Goal: Complete application form

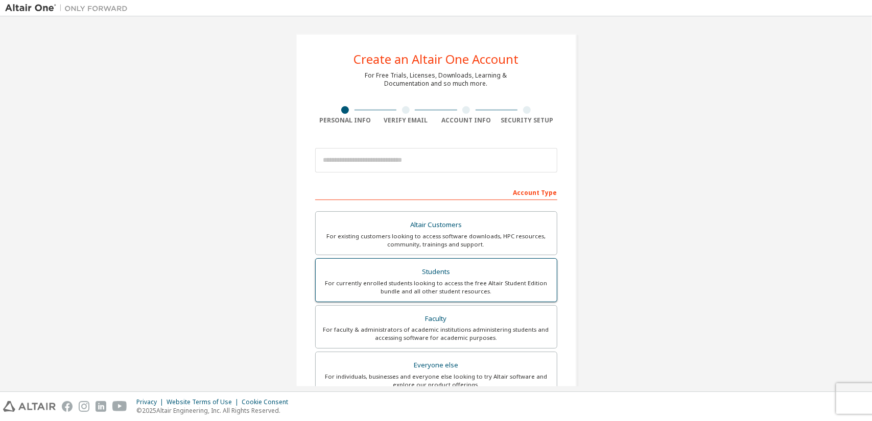
click at [433, 266] on div "Students" at bounding box center [436, 272] width 229 height 14
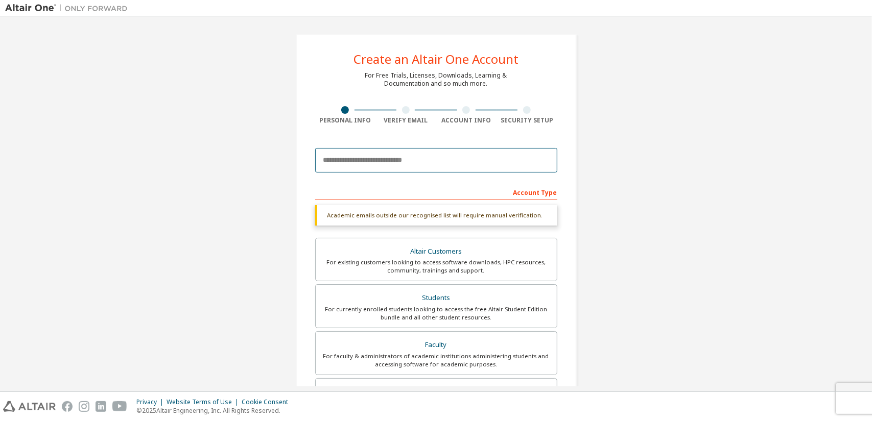
click at [398, 160] on input "email" at bounding box center [436, 160] width 242 height 25
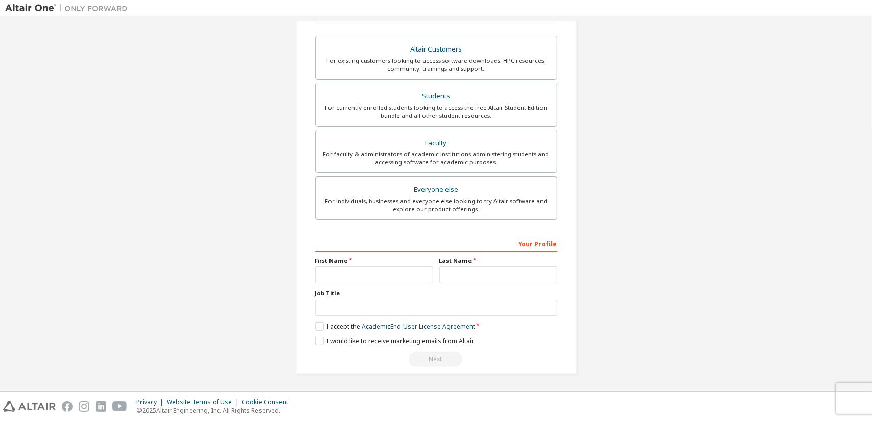
scroll to position [173, 0]
type input "**********"
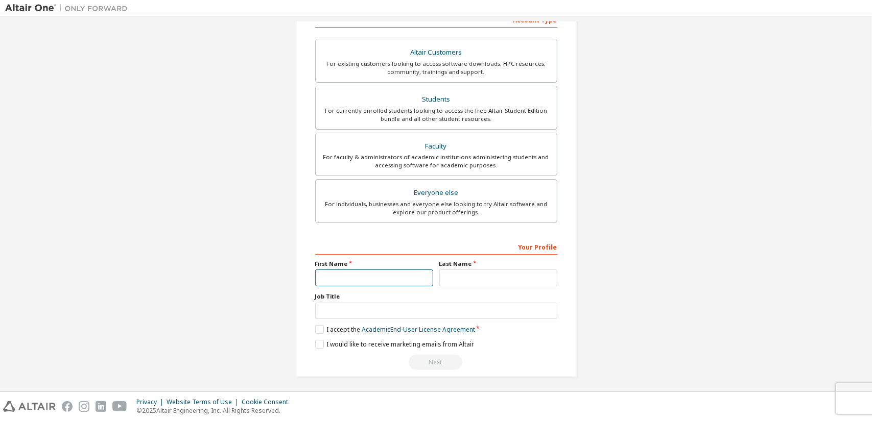
click at [382, 270] on input "text" at bounding box center [374, 278] width 118 height 17
type input "**********"
click at [467, 279] on input "text" at bounding box center [498, 278] width 118 height 17
type input "**********"
click at [403, 298] on label "Job Title" at bounding box center [436, 297] width 242 height 8
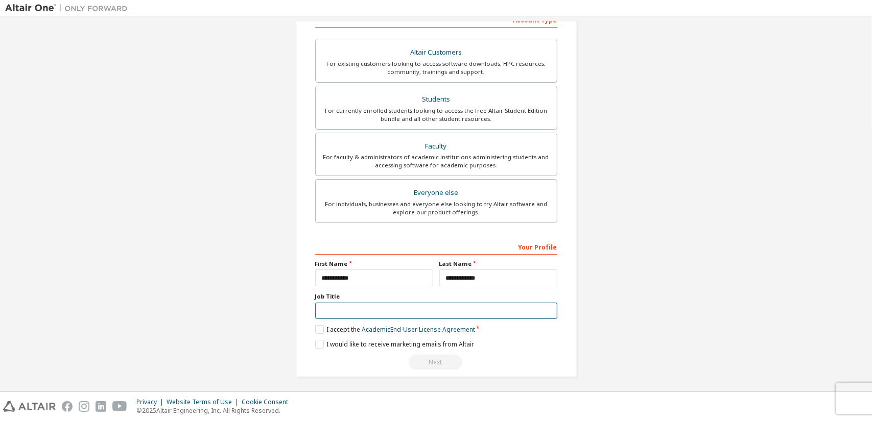
click at [394, 303] on input "text" at bounding box center [436, 311] width 242 height 17
type input "*******"
click at [318, 325] on label "I accept the Academic End-User License Agreement" at bounding box center [395, 329] width 160 height 9
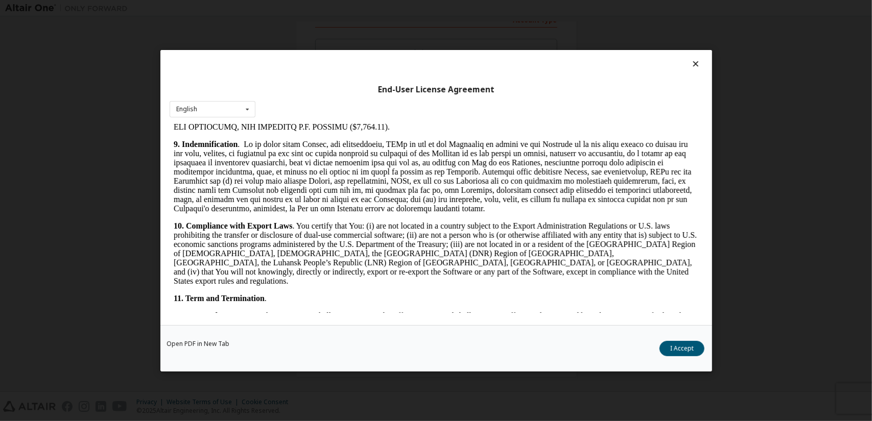
scroll to position [1642, 0]
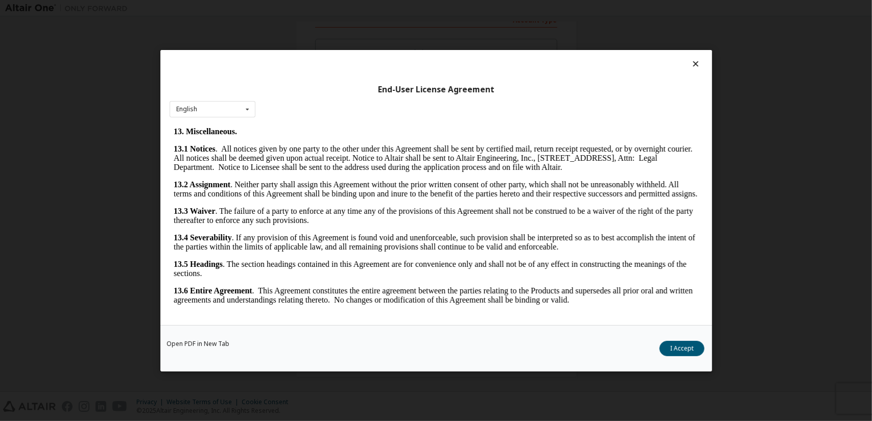
drag, startPoint x: 697, startPoint y: 155, endPoint x: 856, endPoint y: 467, distance: 350.3
click at [676, 350] on button "I Accept" at bounding box center [681, 348] width 45 height 15
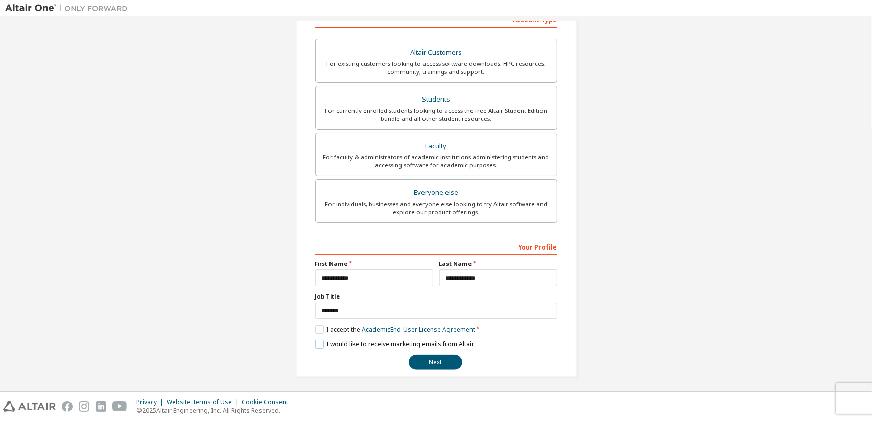
click at [332, 345] on label "I would like to receive marketing emails from Altair" at bounding box center [394, 344] width 159 height 9
click at [318, 343] on label "I would like to receive marketing emails from Altair" at bounding box center [394, 344] width 159 height 9
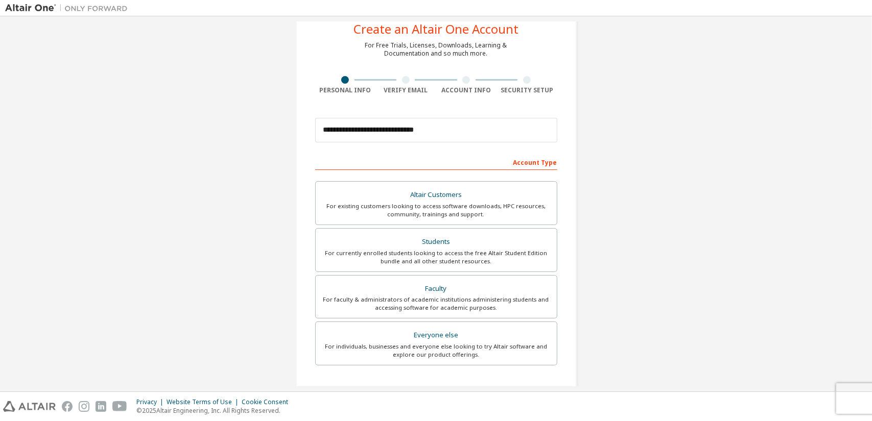
scroll to position [173, 0]
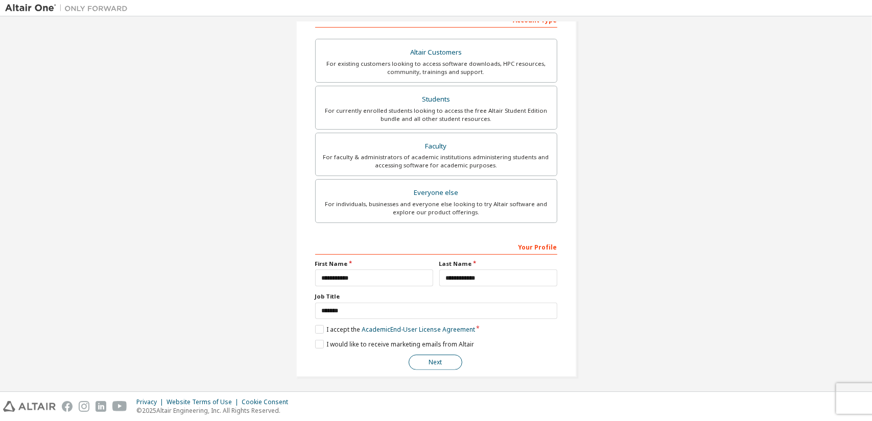
click at [432, 359] on button "Next" at bounding box center [435, 362] width 54 height 15
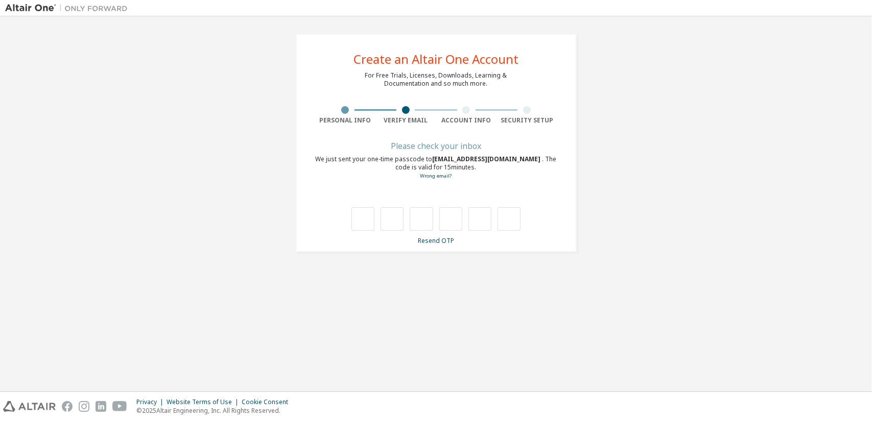
scroll to position [0, 0]
type input "*"
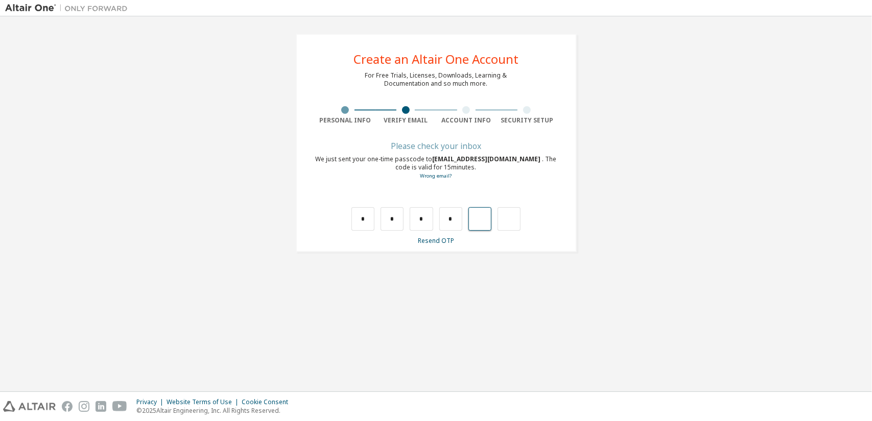
type input "*"
click at [362, 223] on input "text" at bounding box center [362, 218] width 23 height 23
type input "*"
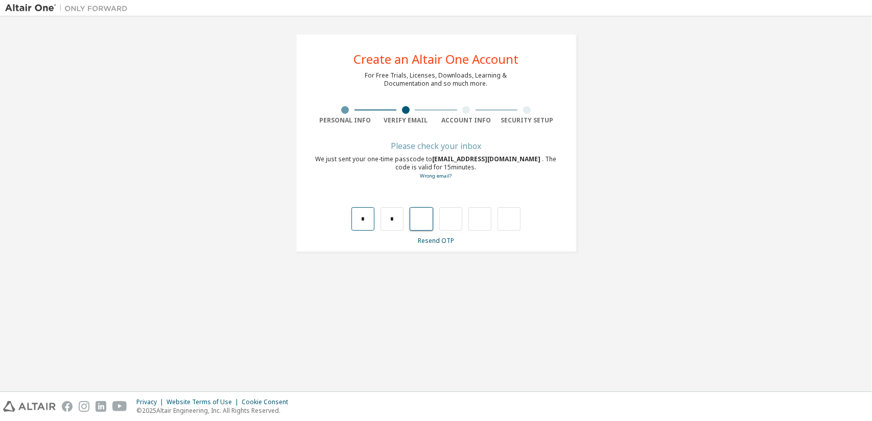
type input "*"
click at [450, 223] on input "*" at bounding box center [450, 218] width 23 height 23
drag, startPoint x: 450, startPoint y: 223, endPoint x: 479, endPoint y: 223, distance: 29.1
click at [479, 223] on div "* * *" at bounding box center [436, 218] width 170 height 23
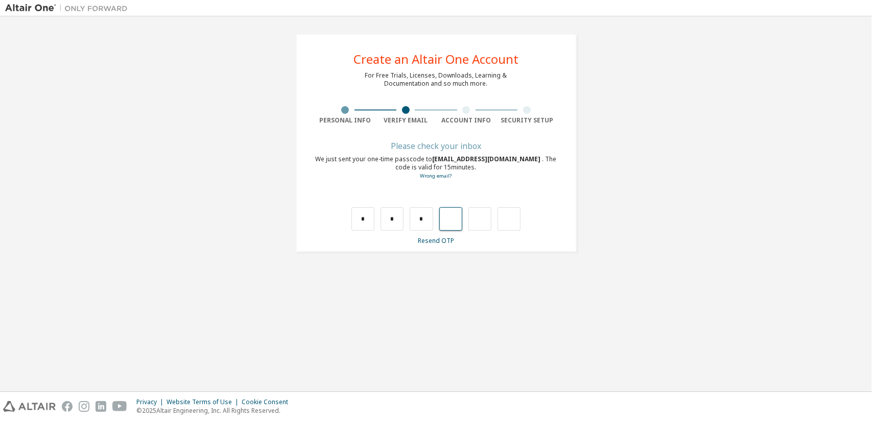
type input "*"
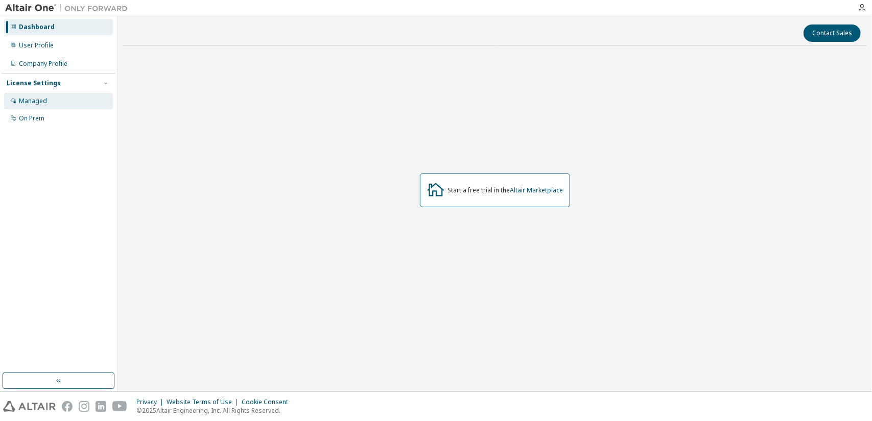
click at [36, 99] on div "Managed" at bounding box center [33, 101] width 28 height 8
